Goal: Task Accomplishment & Management: Manage account settings

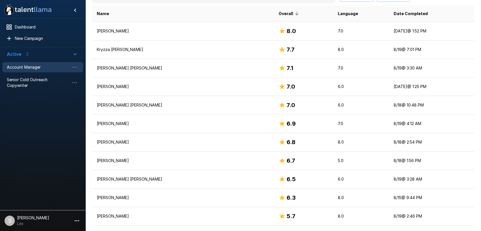
scroll to position [116, 0]
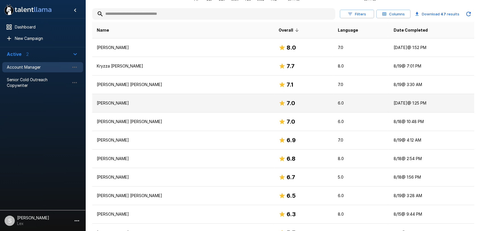
click at [125, 102] on p "[PERSON_NAME]" at bounding box center [183, 103] width 173 height 6
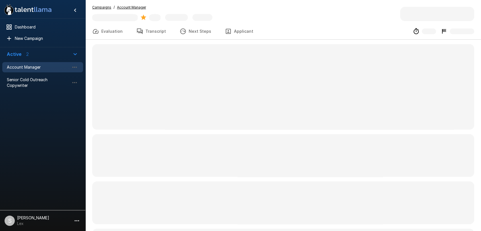
click at [230, 32] on button "Applicant" at bounding box center [239, 31] width 42 height 16
click at [236, 32] on button "Applicant" at bounding box center [239, 31] width 42 height 16
click at [232, 30] on button "Applicant" at bounding box center [239, 31] width 42 height 16
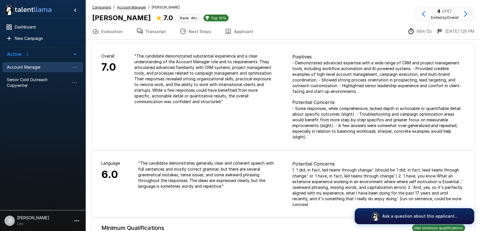
click at [230, 32] on button "Applicant" at bounding box center [239, 31] width 42 height 16
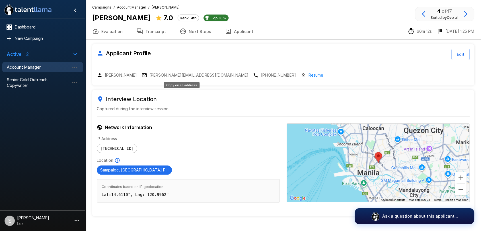
click at [171, 75] on p "jessie.endonela@gmail.com" at bounding box center [198, 75] width 99 height 6
click at [233, 32] on button "Applicant" at bounding box center [239, 31] width 42 height 16
click at [234, 32] on button "Applicant" at bounding box center [239, 31] width 42 height 16
click at [12, 63] on div "Account Manager" at bounding box center [42, 67] width 81 height 10
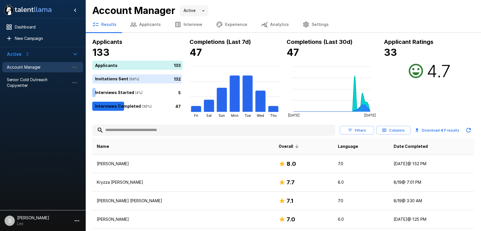
click at [152, 25] on button "Applicants" at bounding box center [145, 25] width 44 height 16
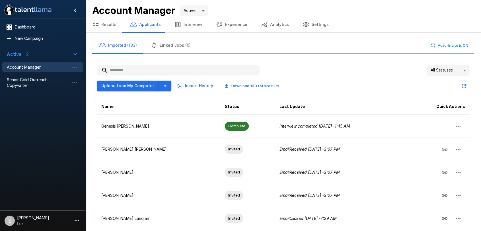
click at [132, 71] on input "text" at bounding box center [178, 70] width 163 height 10
click at [135, 88] on button "Upload from My Computer" at bounding box center [128, 86] width 62 height 11
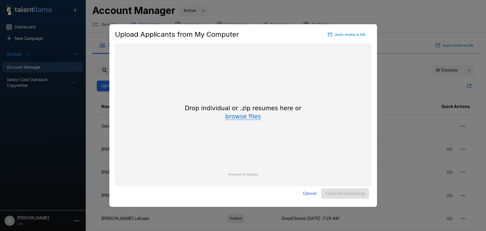
click at [253, 118] on button "browse files" at bounding box center [243, 117] width 36 height 6
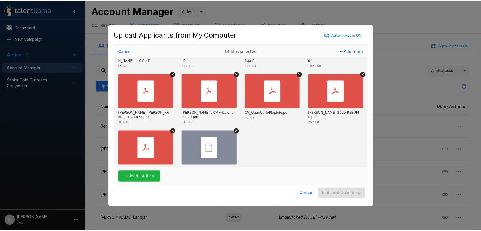
scroll to position [103, 0]
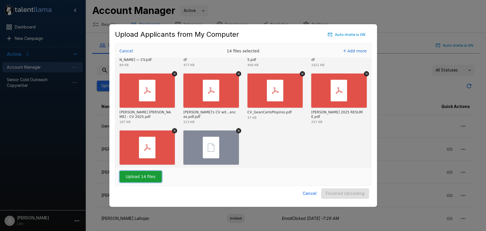
click at [140, 178] on button "Upload 14 files" at bounding box center [140, 176] width 42 height 11
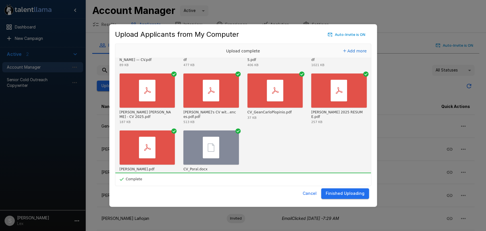
click at [350, 191] on button "Finished Uploading" at bounding box center [345, 193] width 48 height 11
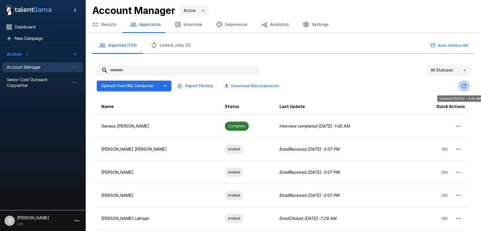
click at [462, 86] on icon "Updated Today - 4:25 AM" at bounding box center [463, 86] width 7 height 7
click at [461, 87] on icon "Updated Today - 4:25 AM" at bounding box center [463, 86] width 7 height 7
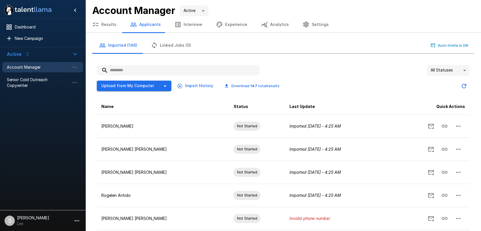
click at [464, 69] on body ".st0{fill:#FFFFFF;} .st1{fill:#76a4ed;} Dashboard New Campaign Active 2 Account…" at bounding box center [240, 115] width 481 height 231
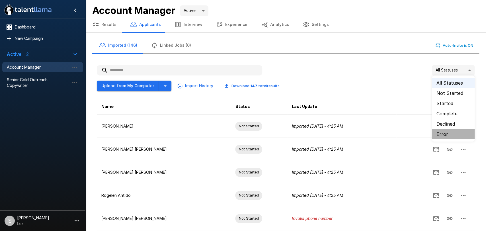
click at [441, 133] on li "Error" at bounding box center [453, 134] width 43 height 10
type input "*****"
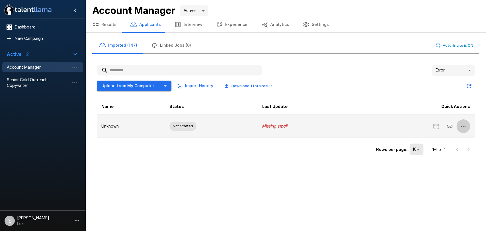
click at [461, 126] on icon "button" at bounding box center [463, 125] width 5 height 1
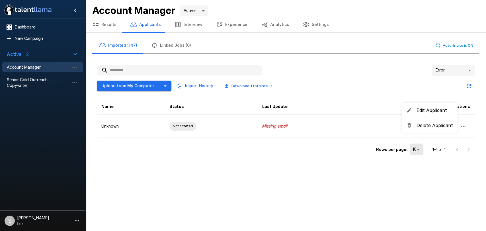
click at [430, 114] on li "Edit Applicant" at bounding box center [429, 110] width 56 height 10
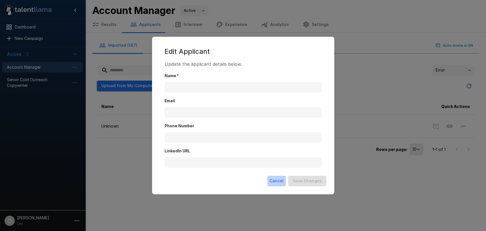
click at [278, 180] on button "Cancel" at bounding box center [276, 181] width 18 height 11
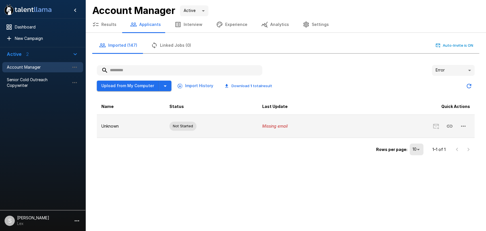
click at [112, 125] on p "Unknown" at bounding box center [130, 126] width 59 height 6
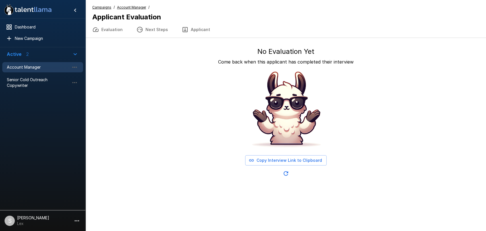
click at [182, 28] on icon "button" at bounding box center [185, 29] width 7 height 7
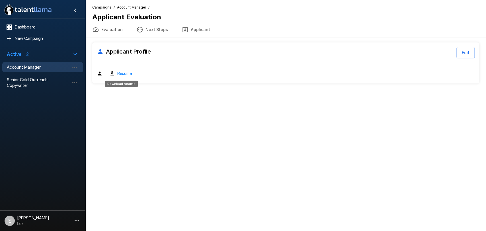
click at [121, 75] on link "Resume" at bounding box center [124, 73] width 15 height 7
click at [123, 71] on link "Resume" at bounding box center [124, 73] width 15 height 7
click at [464, 53] on button "Edit" at bounding box center [465, 52] width 18 height 11
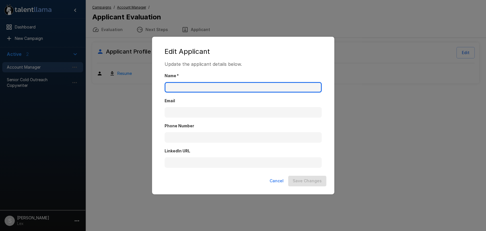
click at [190, 85] on input "Name   *" at bounding box center [242, 87] width 157 height 11
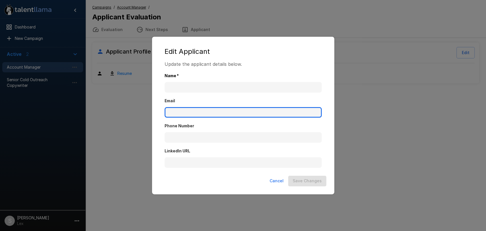
click at [175, 110] on input "Email" at bounding box center [242, 112] width 157 height 11
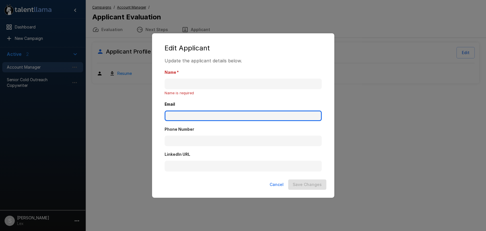
paste input "**********"
type input "**********"
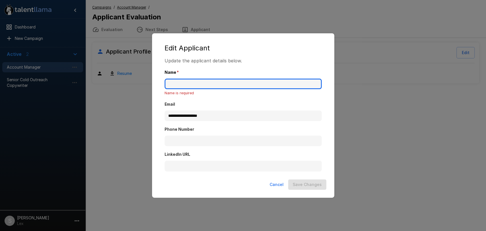
click at [177, 85] on input "Name   *" at bounding box center [242, 84] width 157 height 11
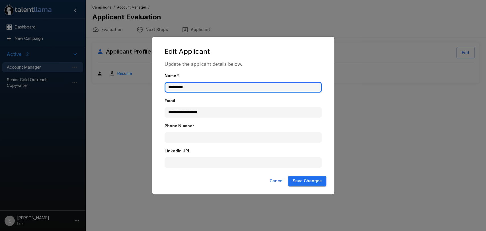
type input "**********"
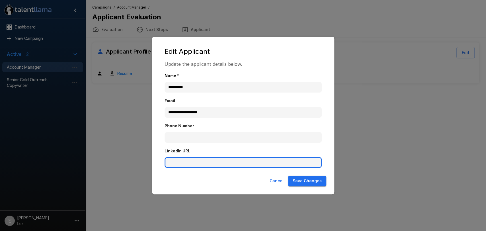
click at [184, 158] on input "LinkedIn URL" at bounding box center [242, 162] width 157 height 11
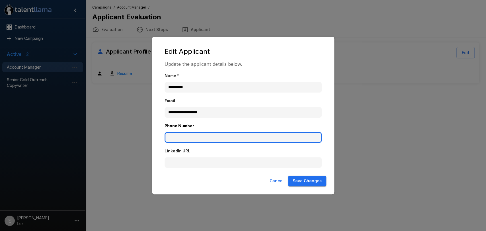
click at [185, 137] on input "Phone Number" at bounding box center [242, 137] width 157 height 11
paste input "**********"
type input "**********"
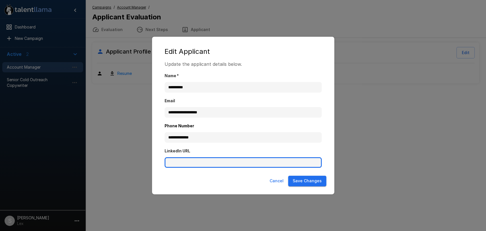
click at [187, 161] on input "LinkedIn URL" at bounding box center [242, 162] width 157 height 11
paste input "**********"
type input "**********"
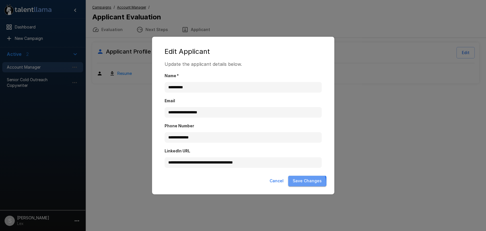
click at [302, 183] on button "Save Changes" at bounding box center [307, 181] width 38 height 11
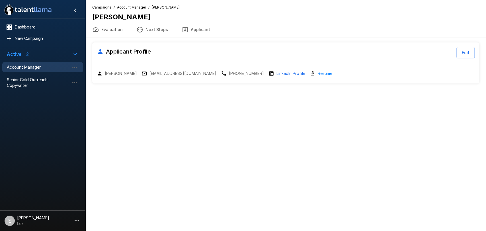
click at [92, 7] on u "Campaigns" at bounding box center [101, 7] width 19 height 4
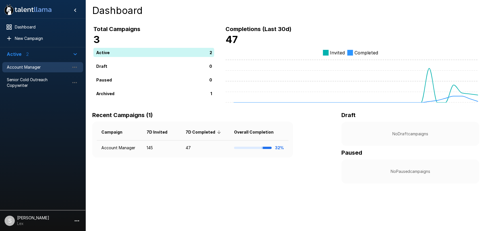
click at [31, 66] on span "Account Manager" at bounding box center [38, 67] width 63 height 6
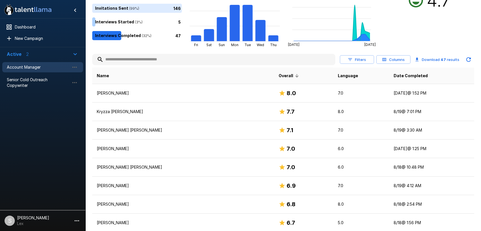
scroll to position [36, 0]
